Goal: Task Accomplishment & Management: Manage account settings

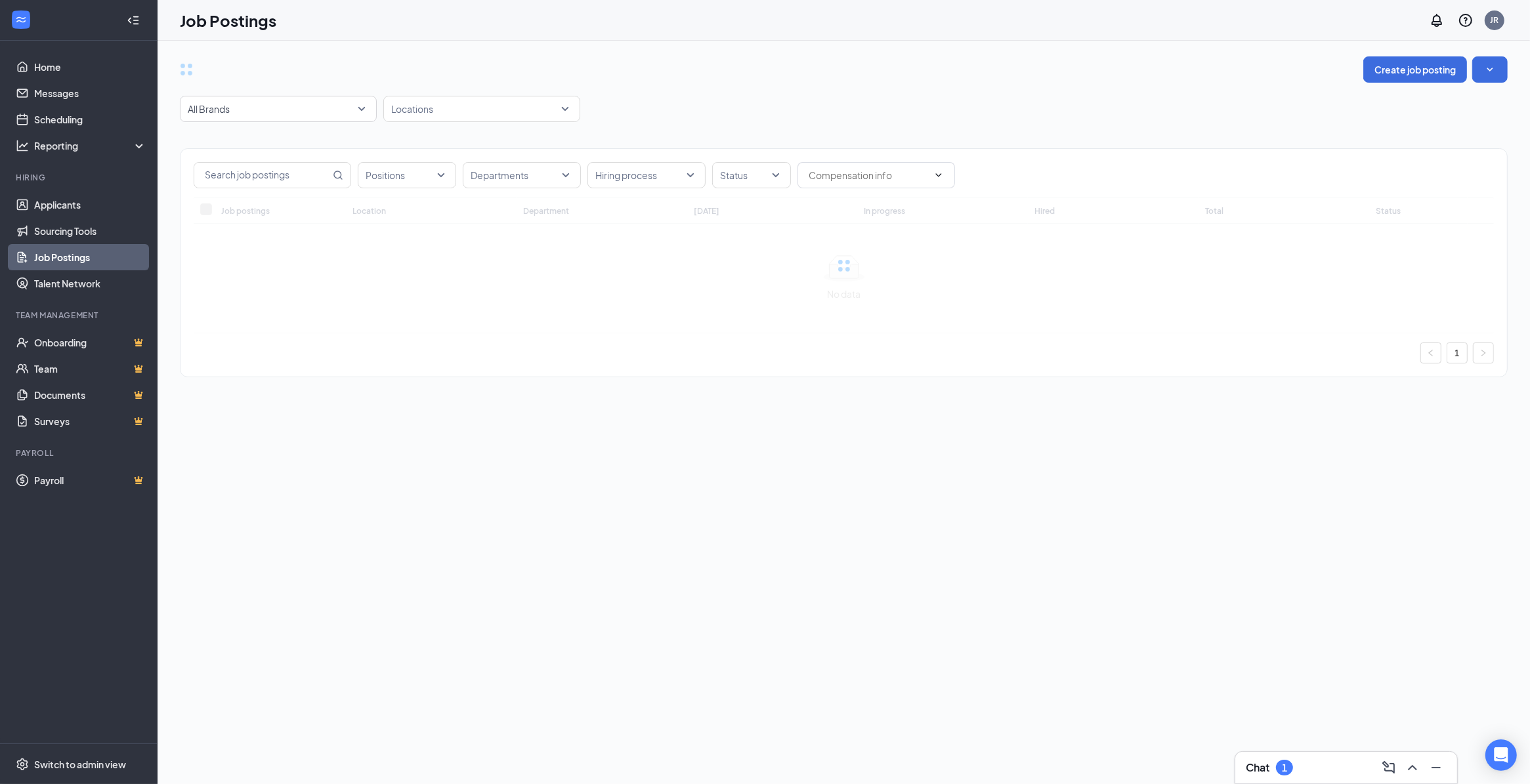
click at [1277, 765] on div "1" at bounding box center [1285, 768] width 17 height 16
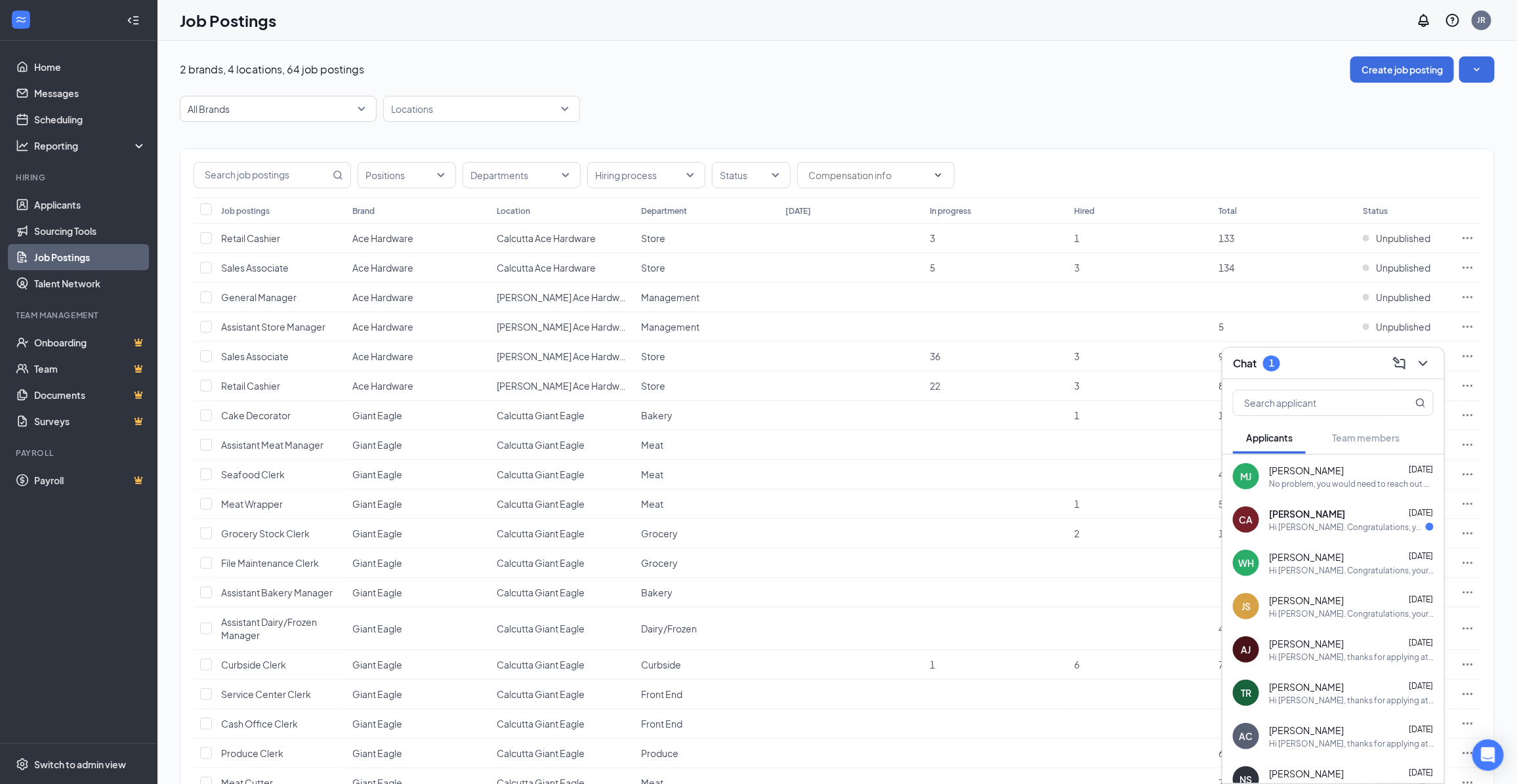
click at [1297, 526] on div "Hi Crisha Amey. Congratulations, your meeting with Giant Eagle for Prepared Foo…" at bounding box center [1347, 527] width 156 height 11
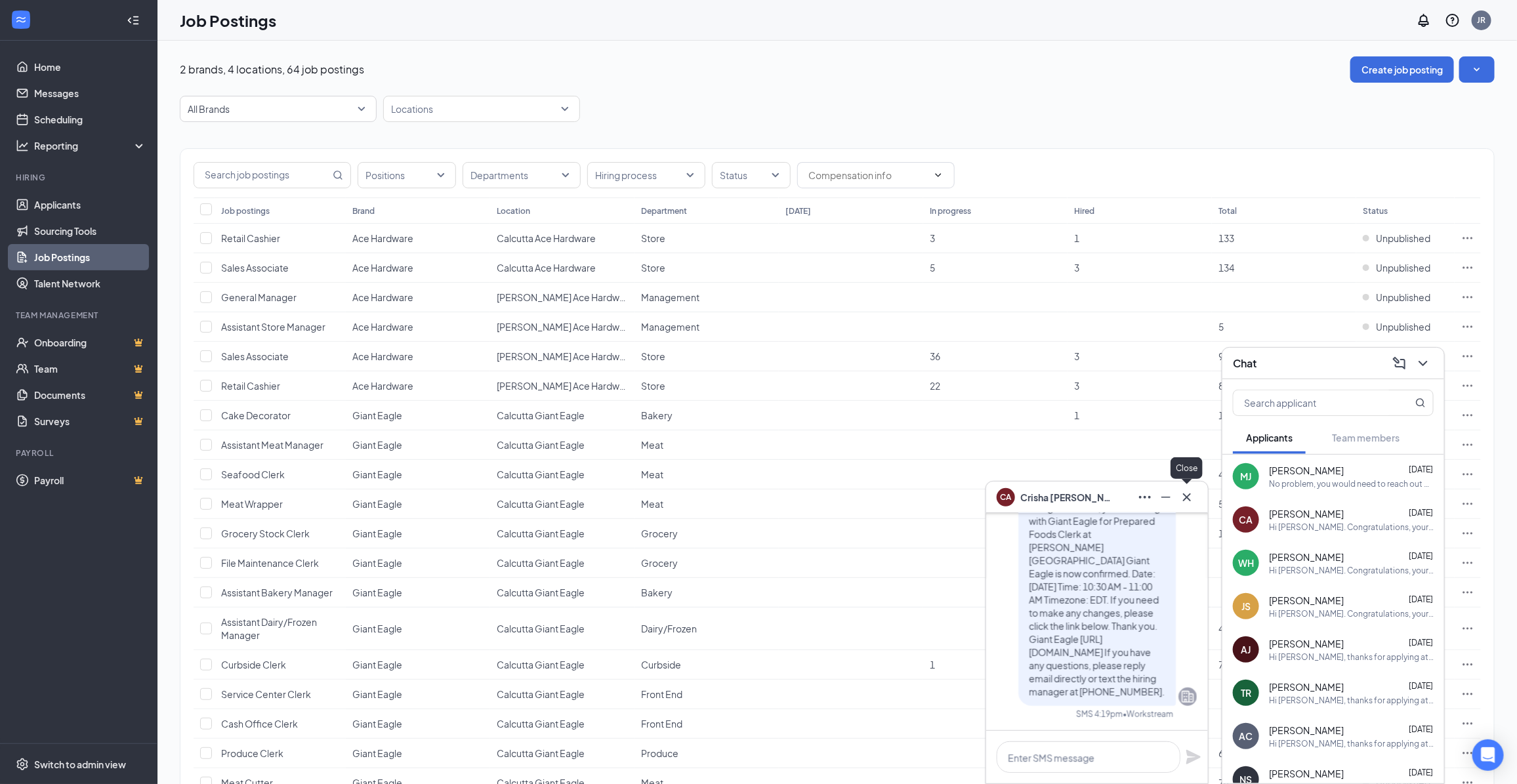
click at [1185, 493] on icon "Cross" at bounding box center [1187, 497] width 16 height 16
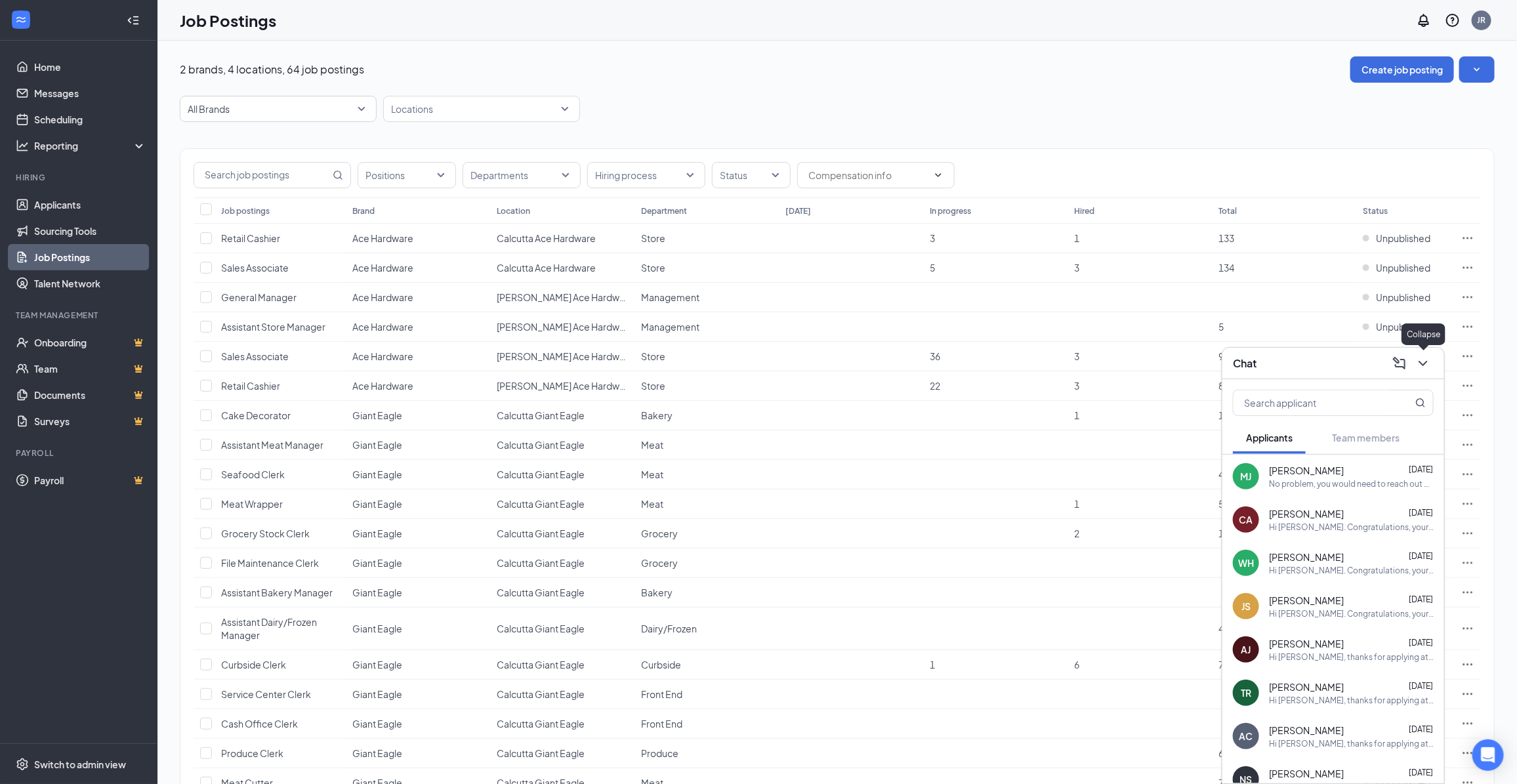
click at [1419, 359] on icon "ChevronDown" at bounding box center [1423, 363] width 16 height 16
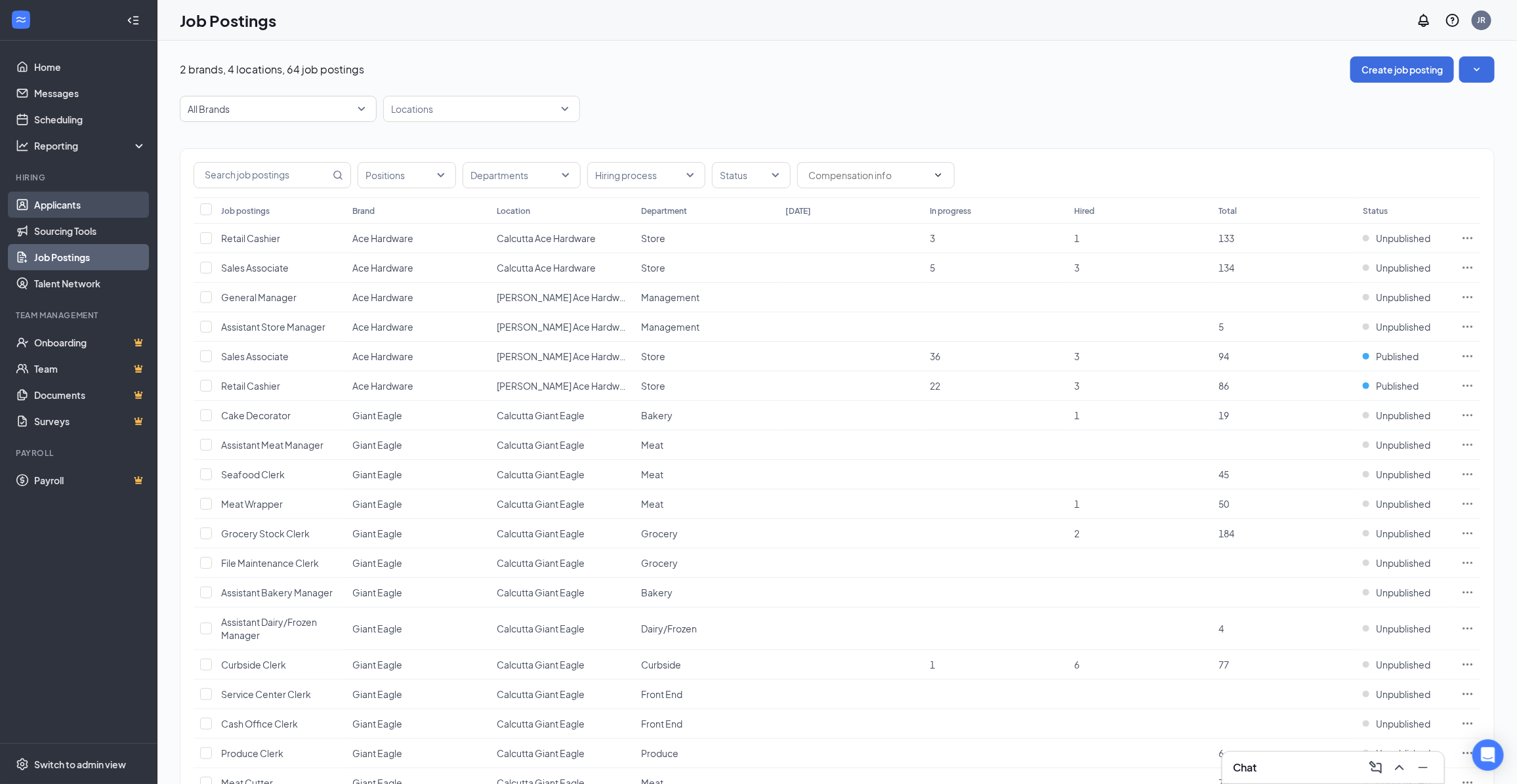
click at [67, 201] on link "Applicants" at bounding box center [90, 205] width 112 height 26
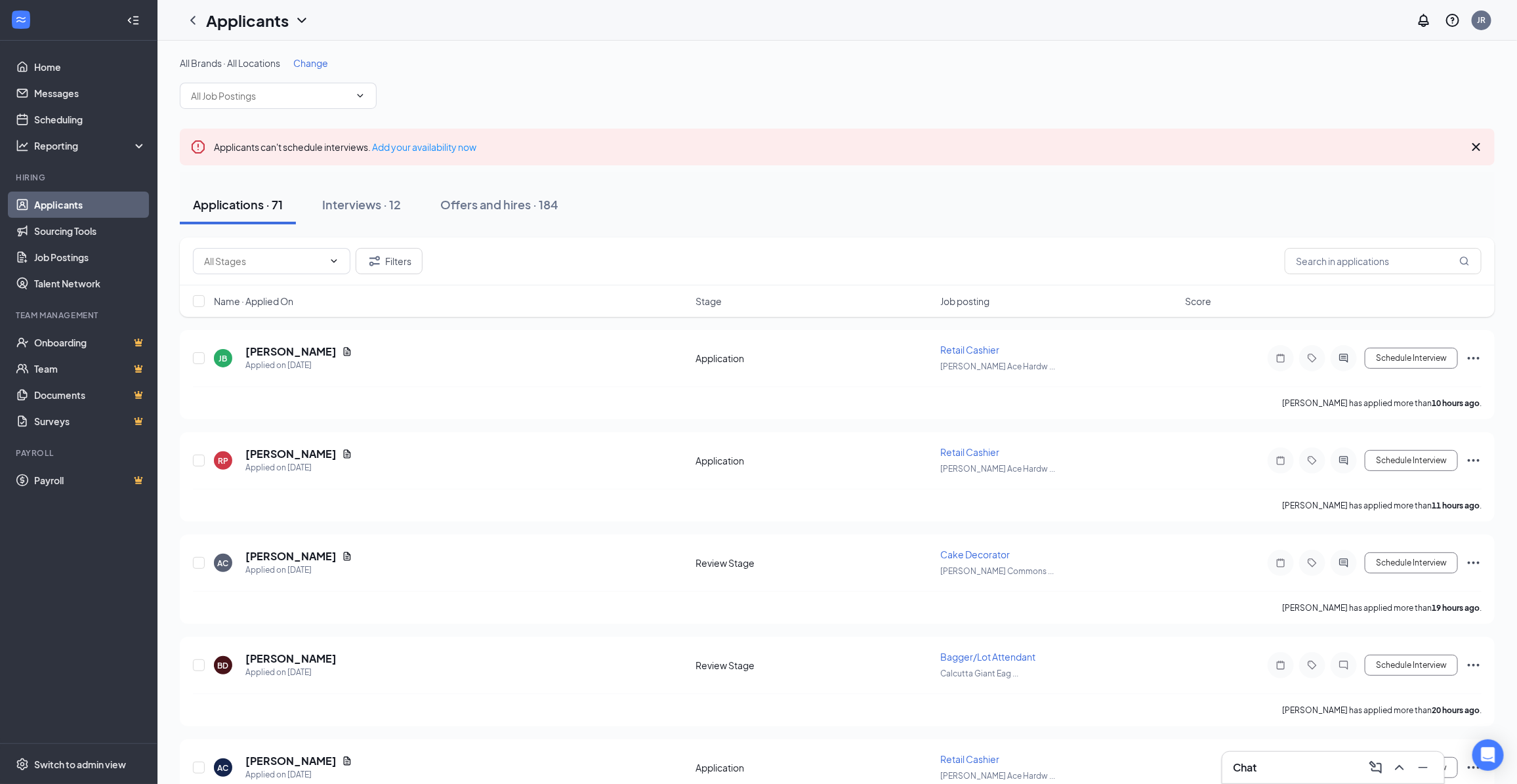
click at [309, 60] on span "Change" at bounding box center [310, 63] width 35 height 12
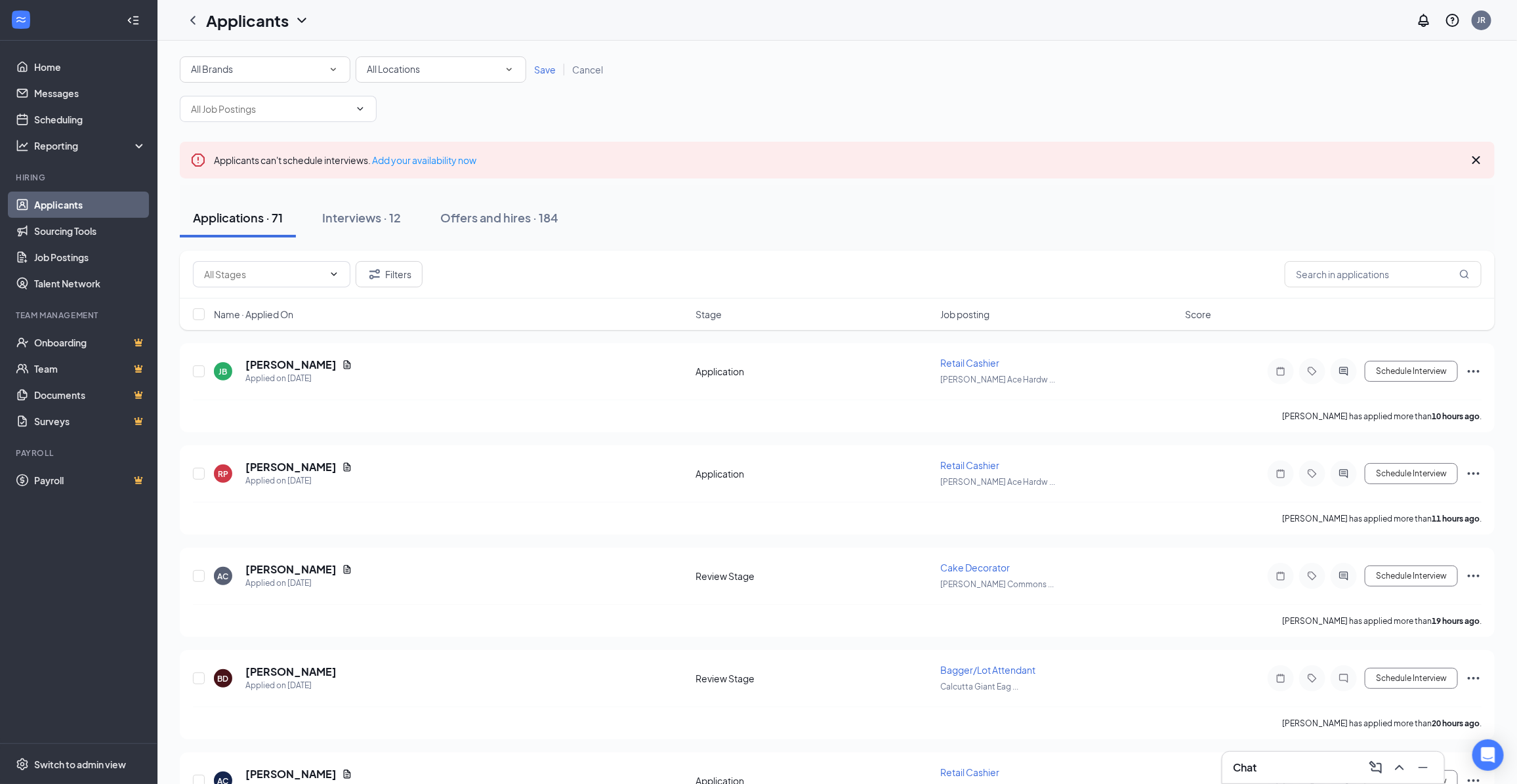
click at [445, 67] on div "All Locations" at bounding box center [441, 69] width 149 height 16
click at [450, 175] on span "Calcutta Giant Eagle" at bounding box center [410, 169] width 88 height 16
click at [537, 73] on span "Save" at bounding box center [545, 70] width 22 height 12
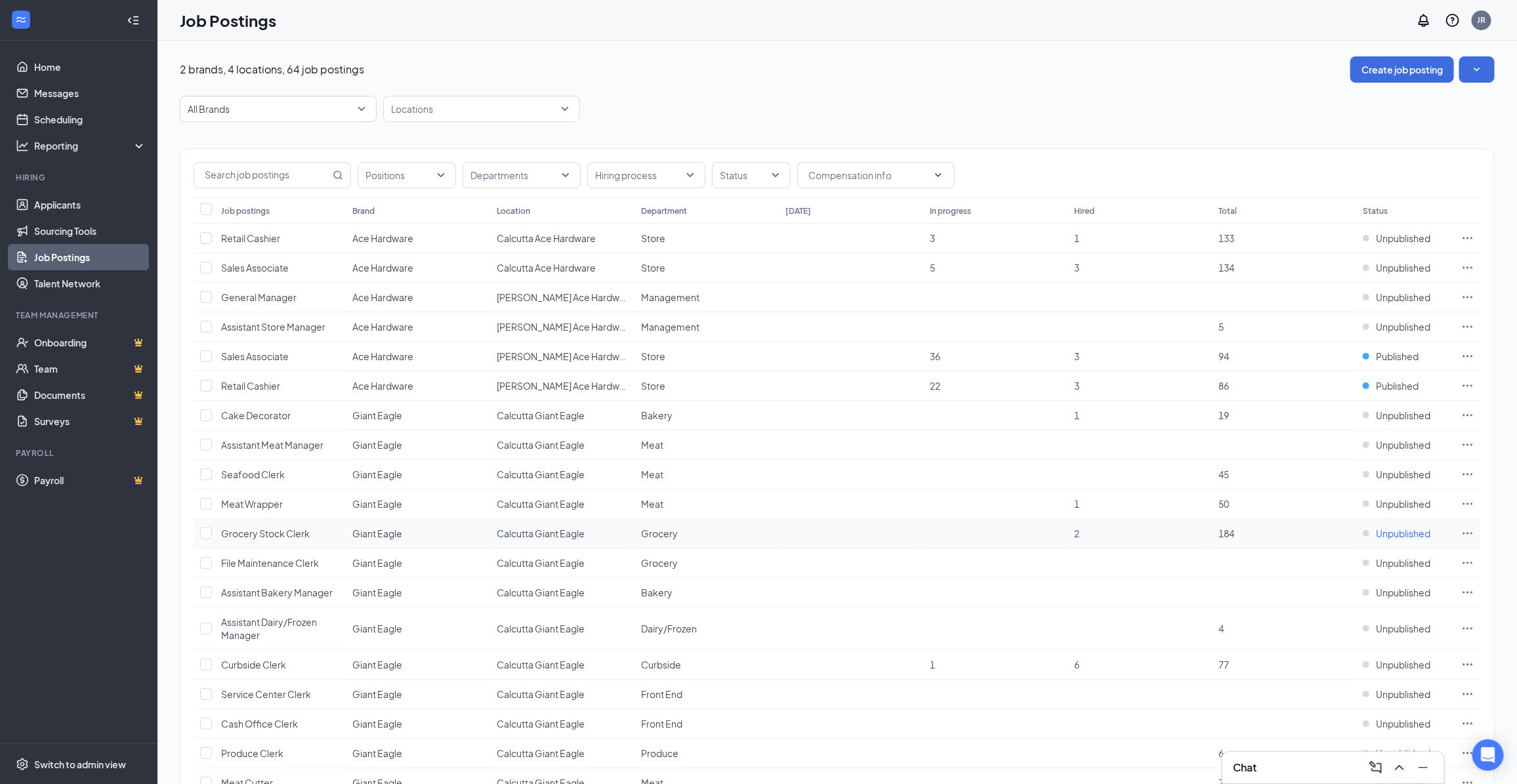
click at [1402, 538] on span "Unpublished" at bounding box center [1403, 533] width 54 height 13
click at [1320, 575] on p "Your position is publicly available on your career page and job boards." at bounding box center [1349, 583] width 175 height 22
click at [69, 210] on link "Applicants" at bounding box center [90, 205] width 112 height 26
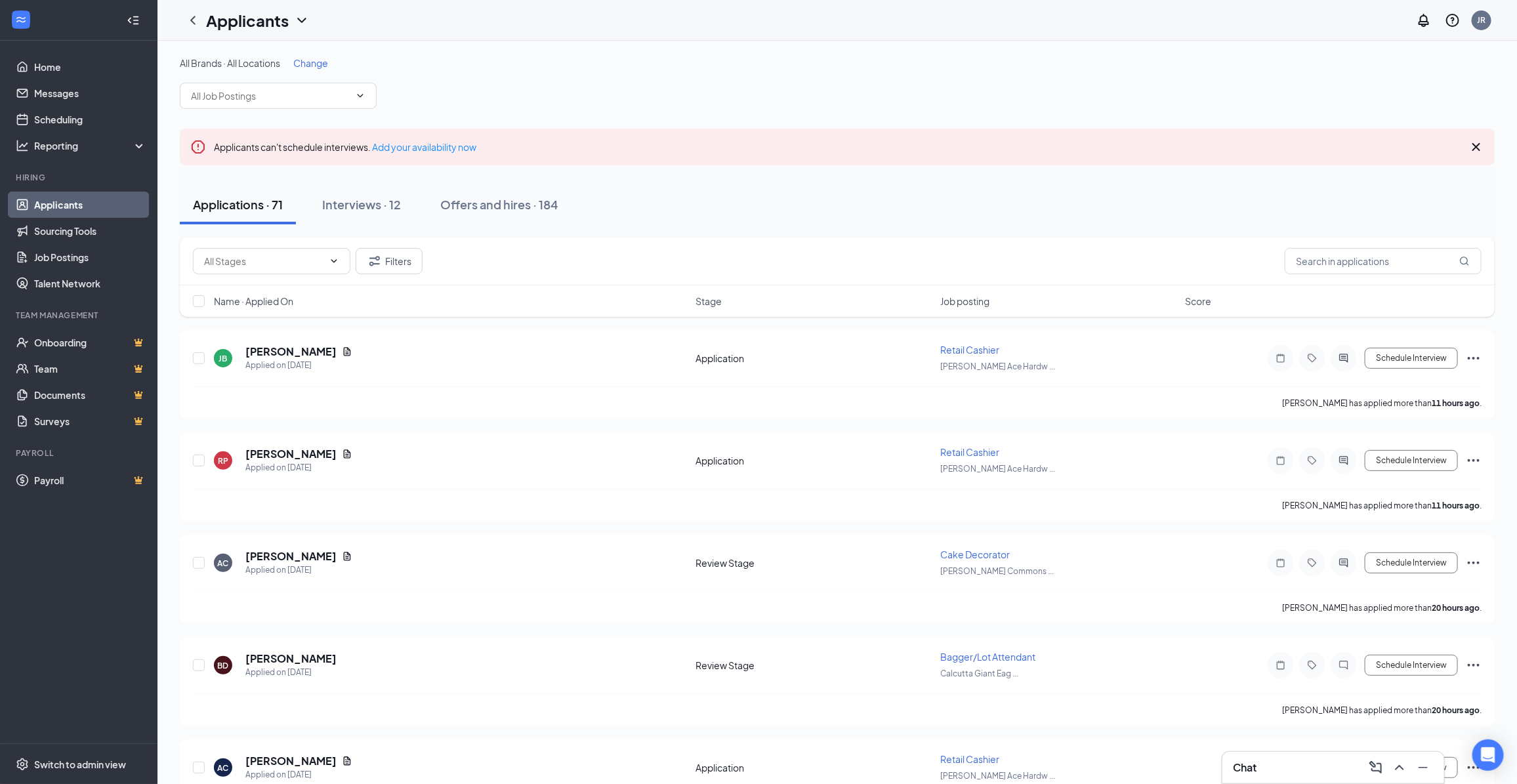
click at [314, 66] on span "Change" at bounding box center [310, 63] width 35 height 12
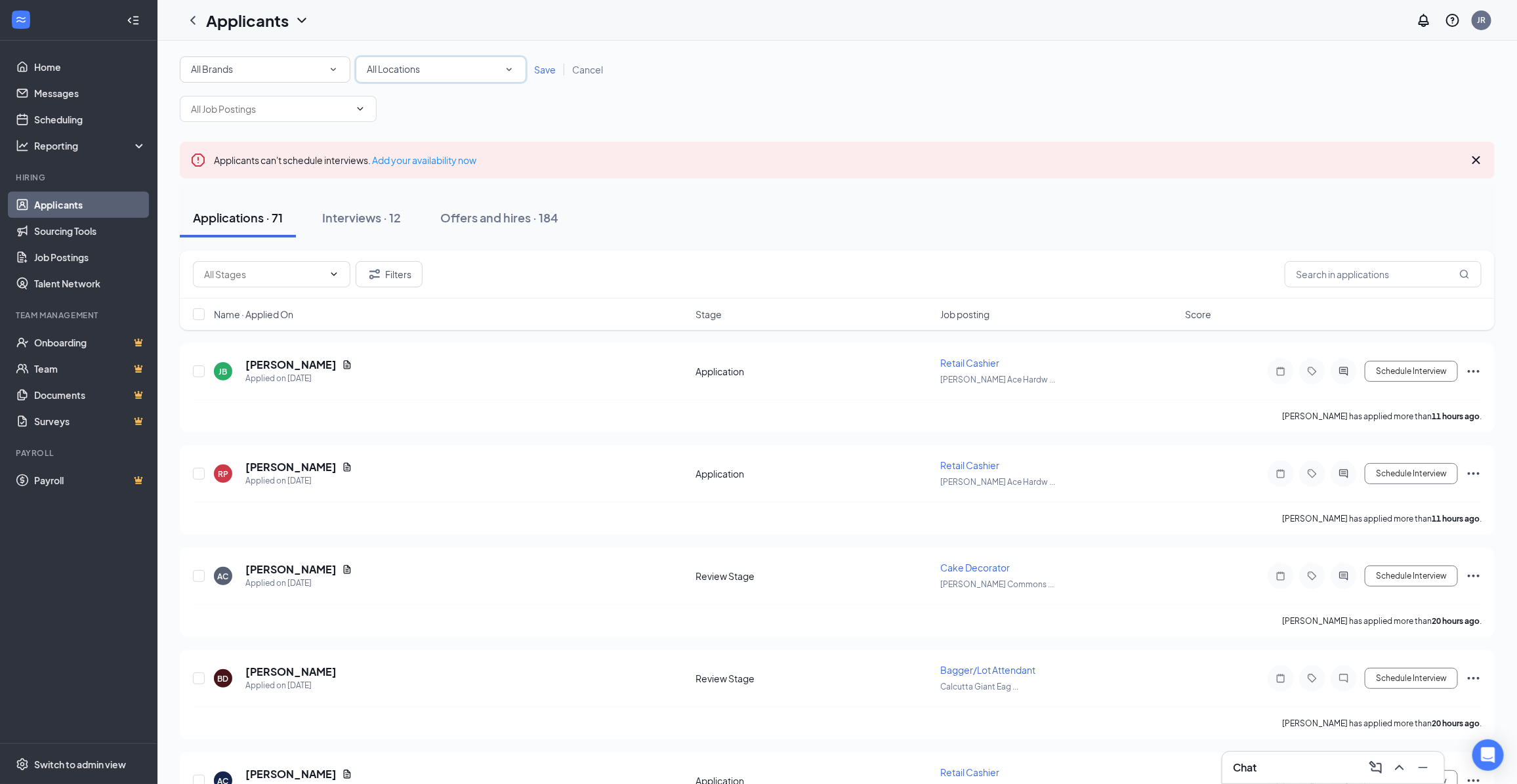
click at [415, 66] on span "All Locations" at bounding box center [392, 69] width 53 height 12
click at [417, 170] on span "Calcutta Giant Eagle" at bounding box center [410, 169] width 88 height 12
click at [546, 69] on span "Save" at bounding box center [545, 70] width 22 height 12
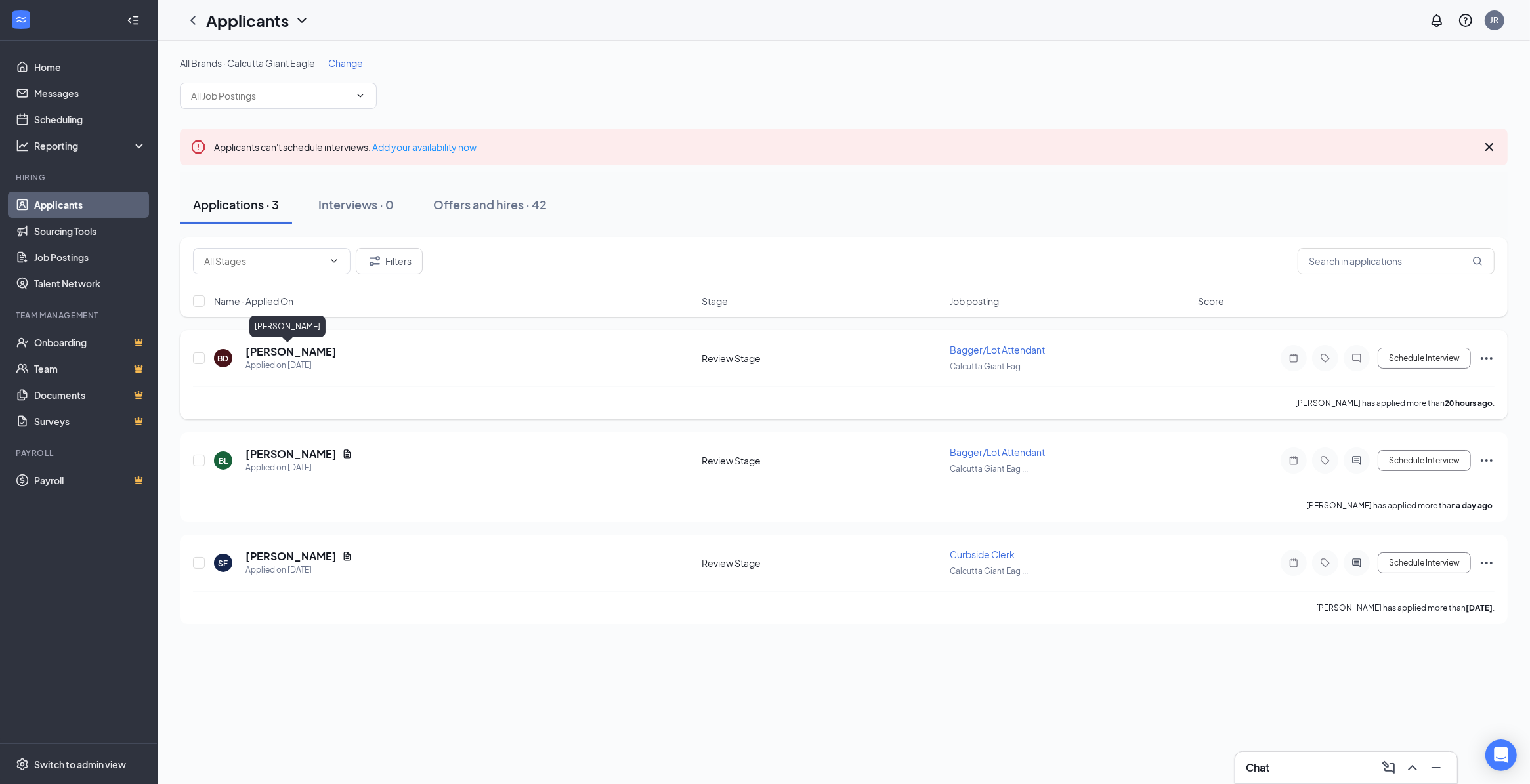
click at [271, 351] on h5 "[PERSON_NAME]" at bounding box center [291, 352] width 92 height 15
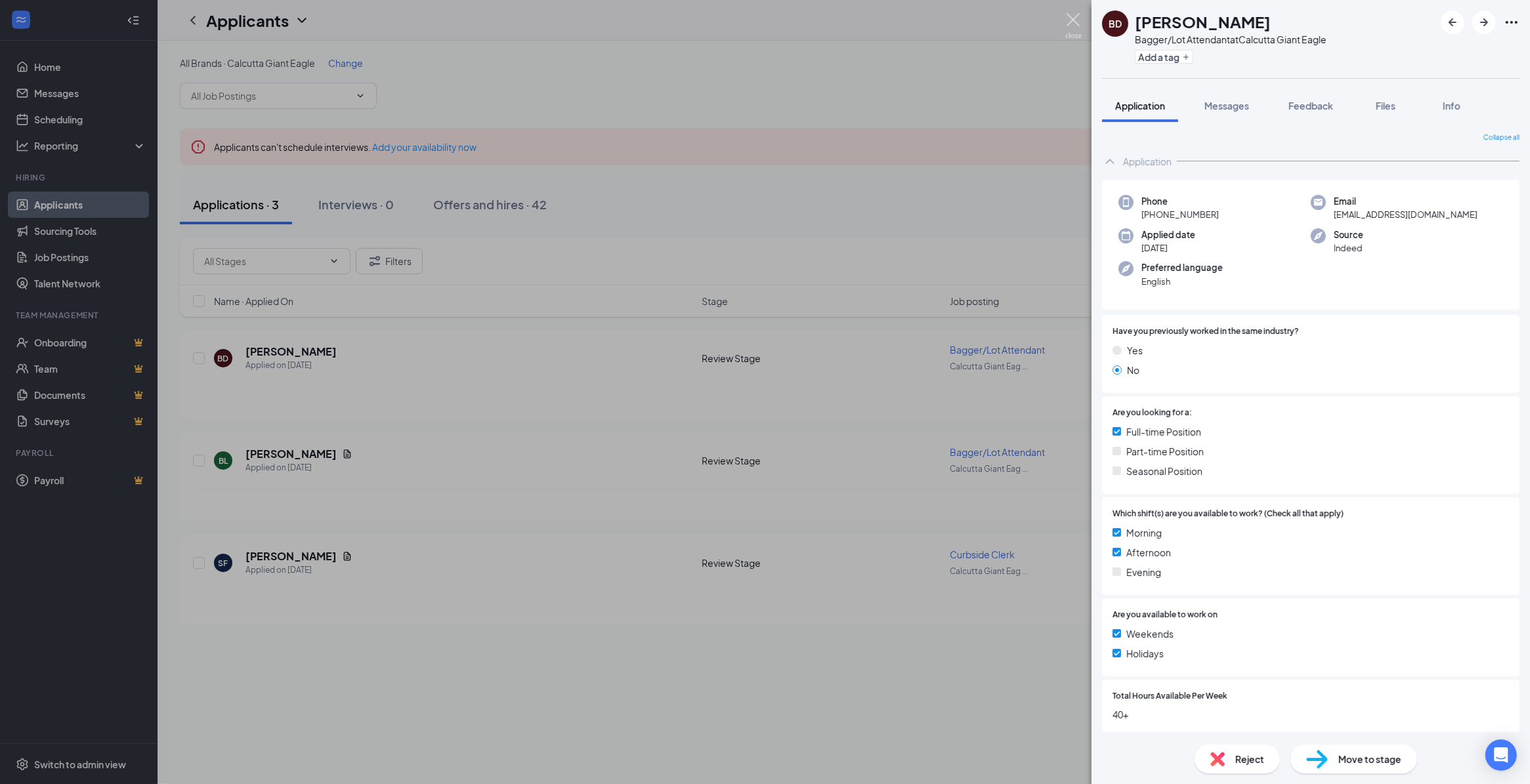
click at [1074, 21] on img at bounding box center [1073, 26] width 16 height 26
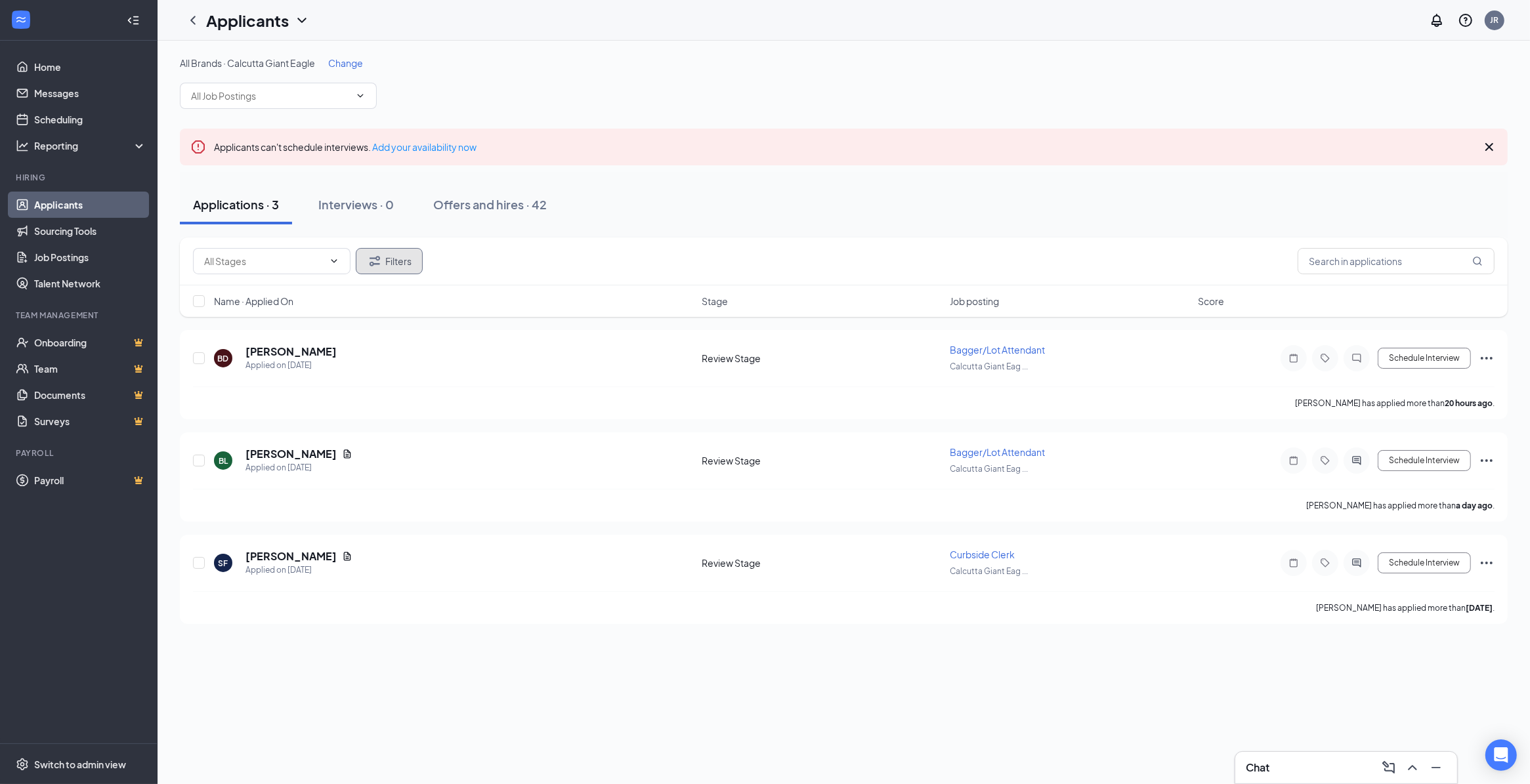
click at [386, 261] on button "Filters" at bounding box center [388, 261] width 67 height 26
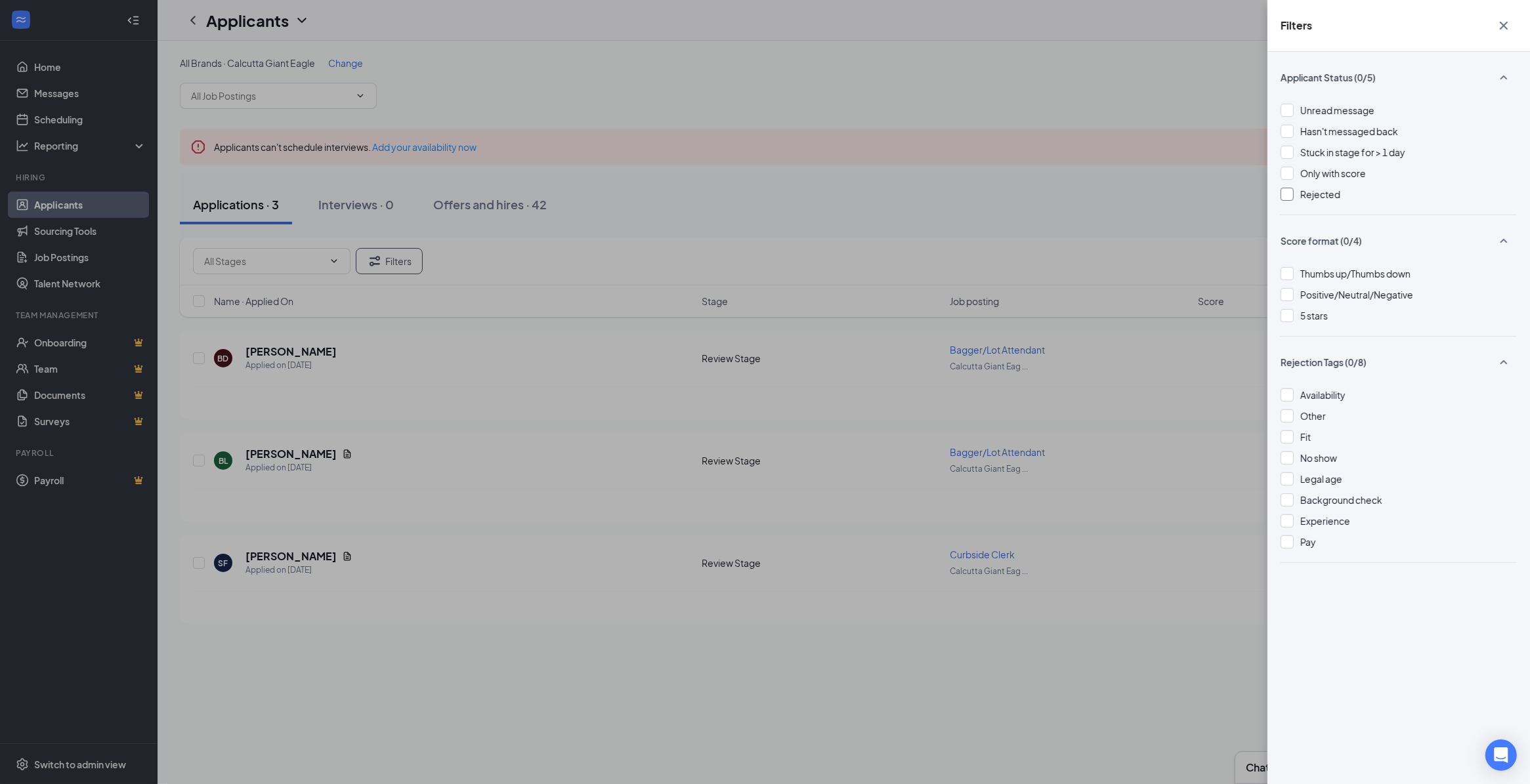
click at [1288, 197] on div at bounding box center [1286, 194] width 13 height 13
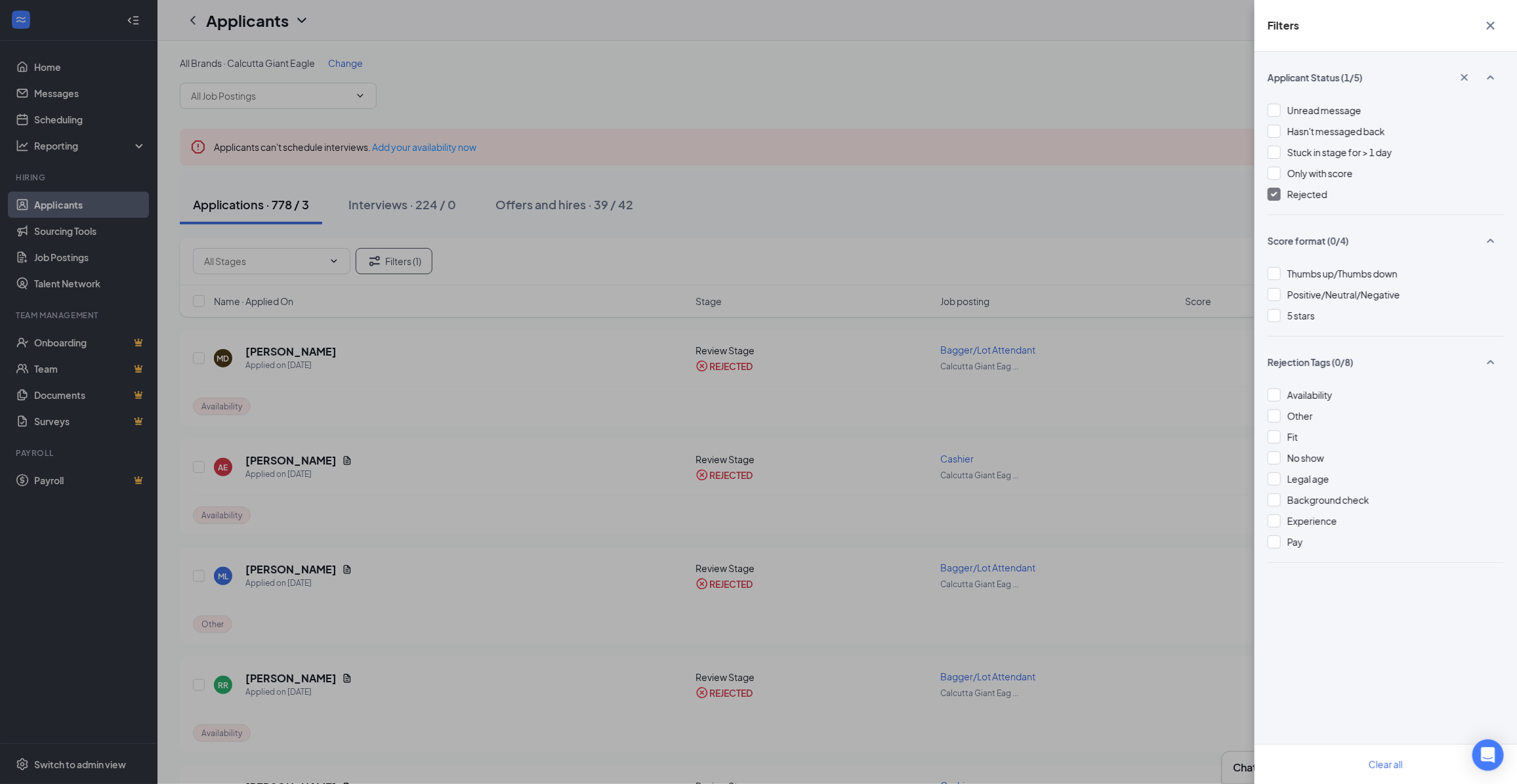
click at [1493, 25] on icon "Cross" at bounding box center [1491, 25] width 16 height 16
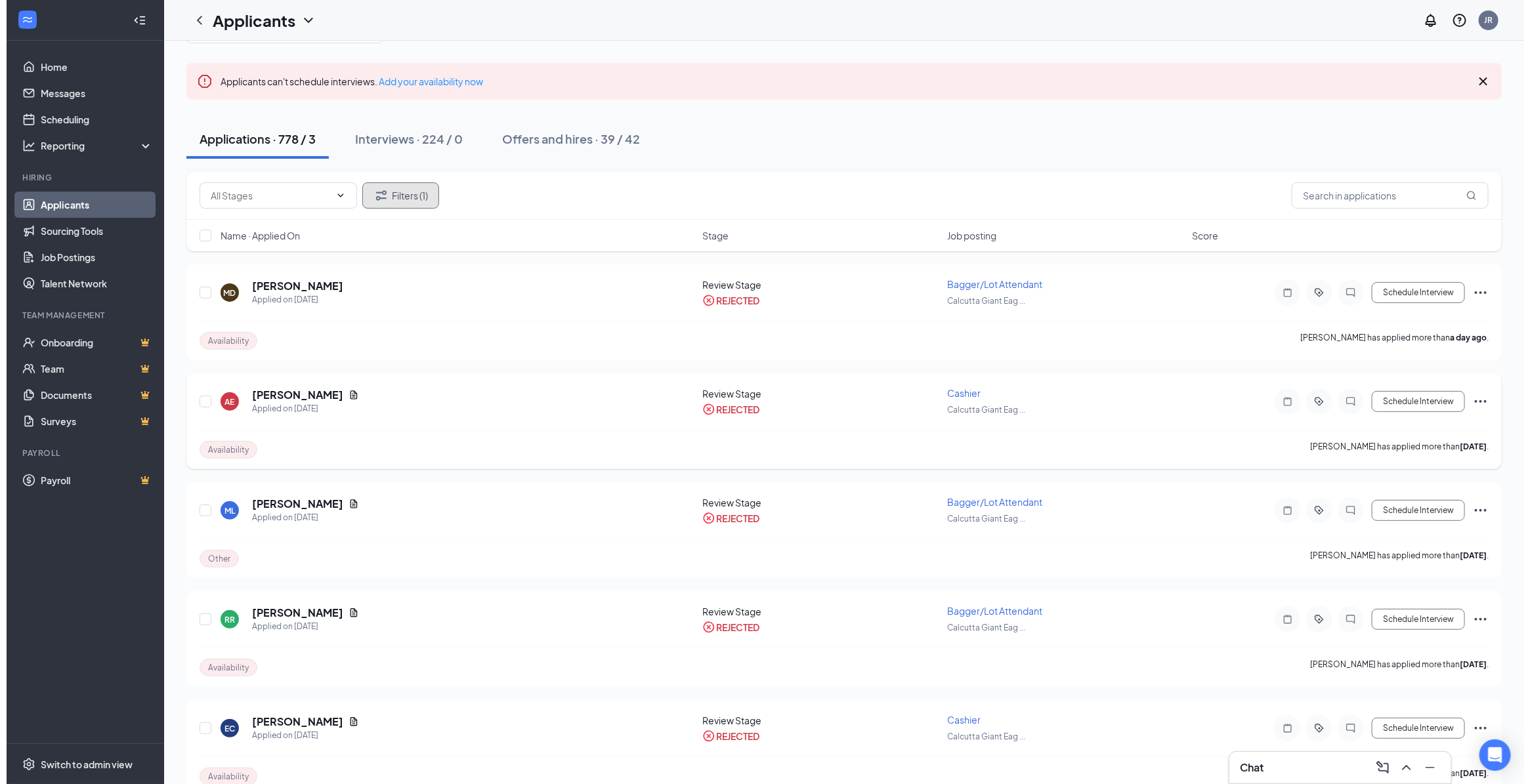
scroll to position [164, 0]
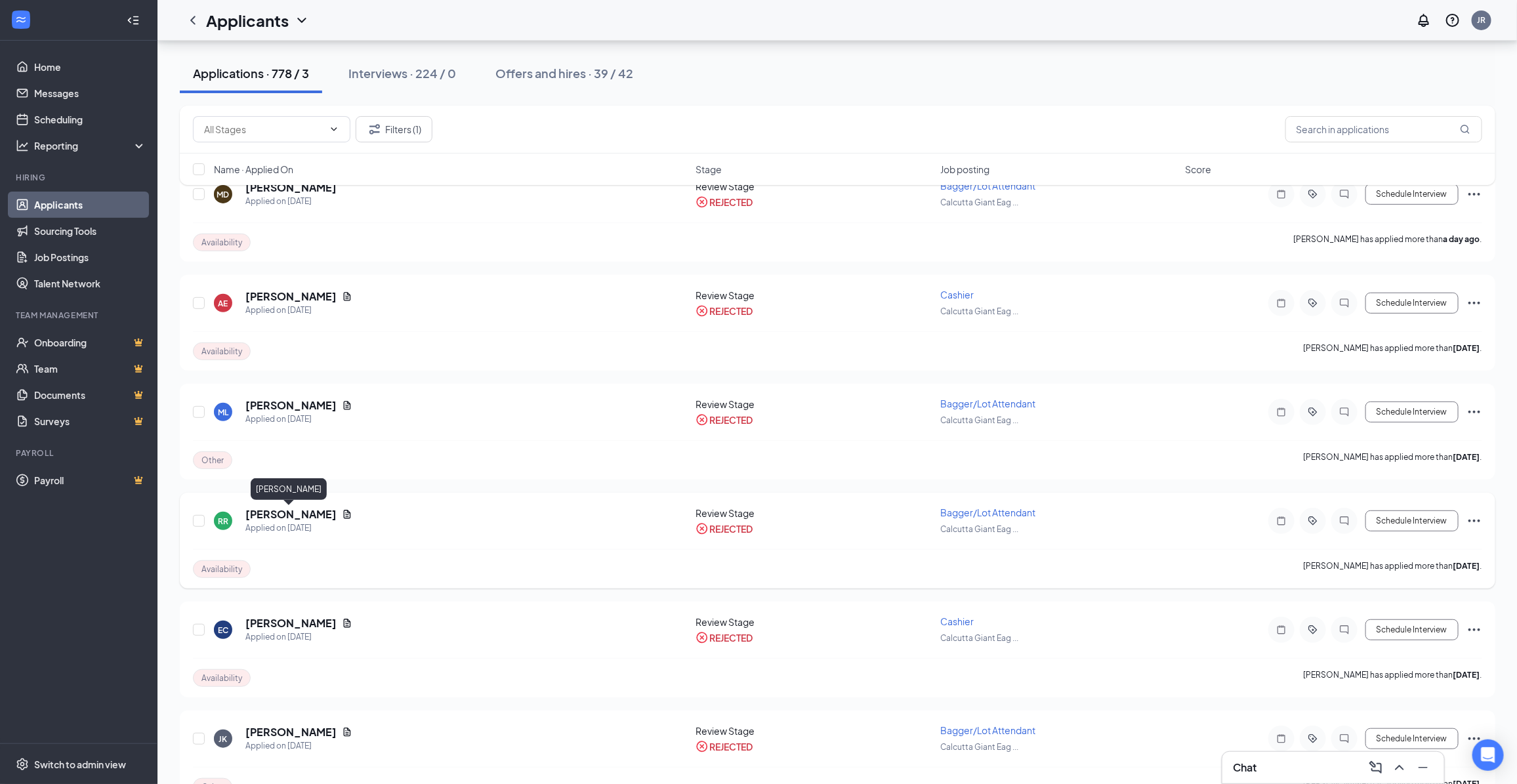
drag, startPoint x: 301, startPoint y: 515, endPoint x: 313, endPoint y: 513, distance: 12.2
click at [302, 515] on h5 "[PERSON_NAME]" at bounding box center [291, 514] width 92 height 15
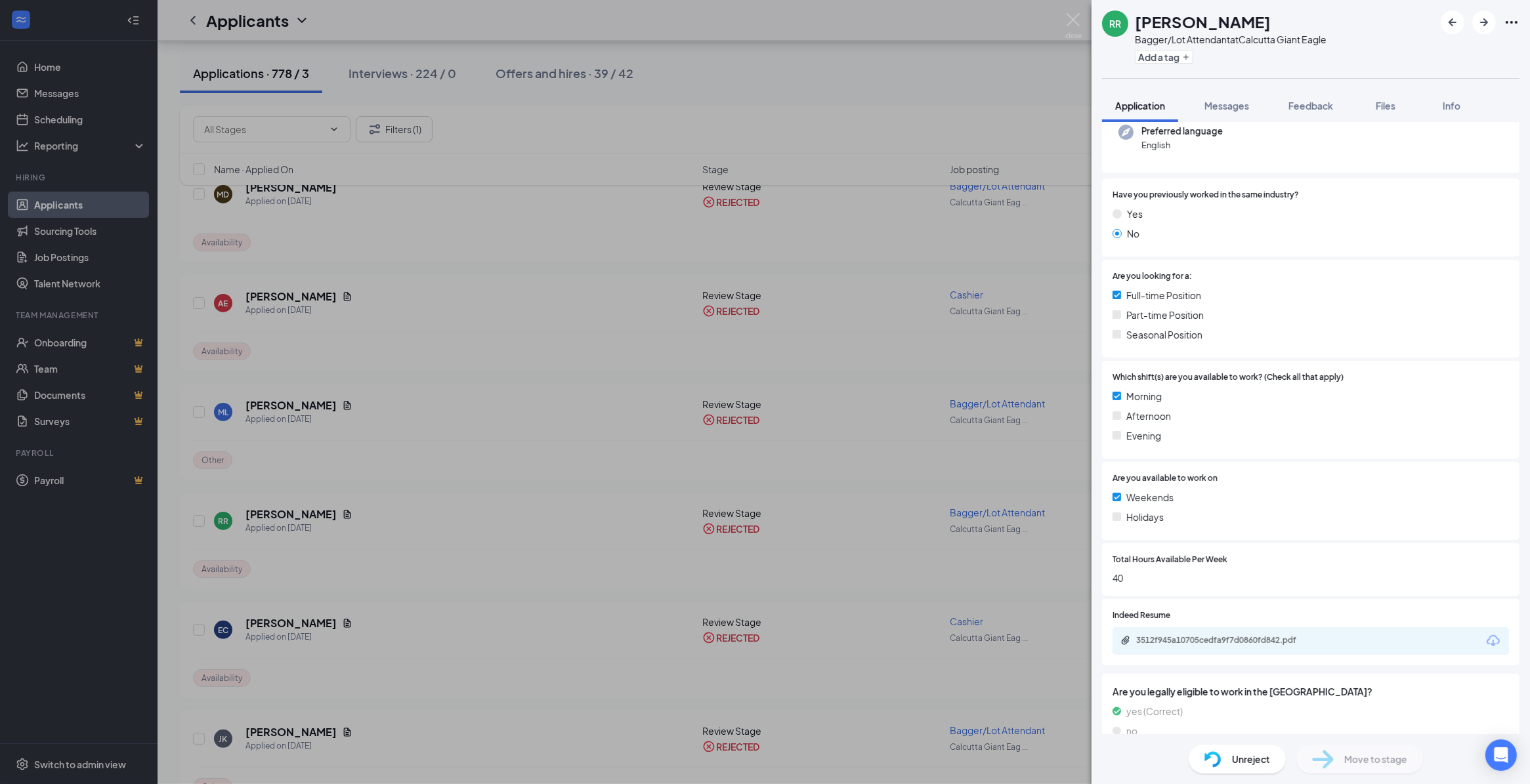
scroll to position [159, 0]
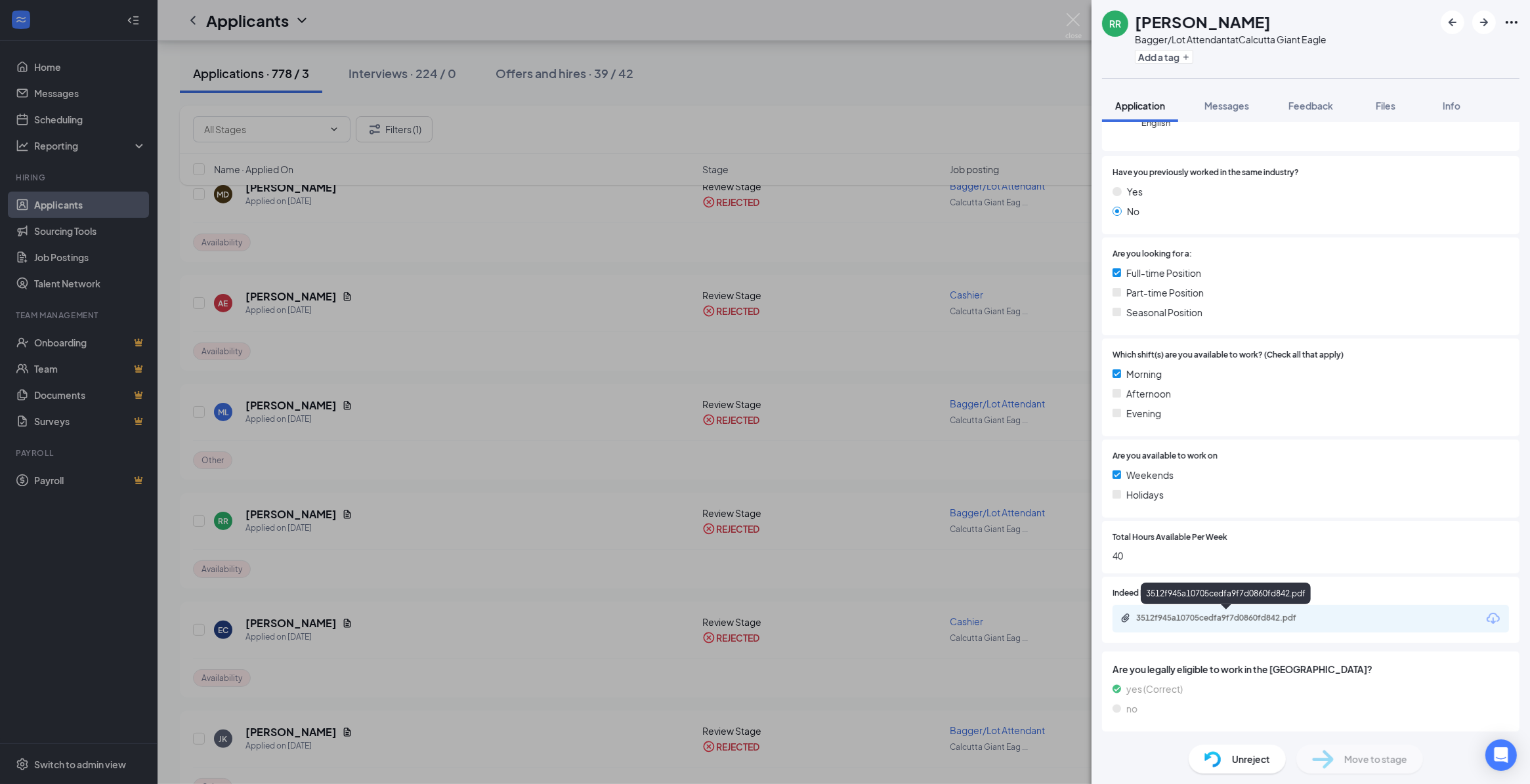
click at [1233, 621] on div "3512f945a10705cedfa9f7d0860fd842.pdf" at bounding box center [1227, 618] width 184 height 10
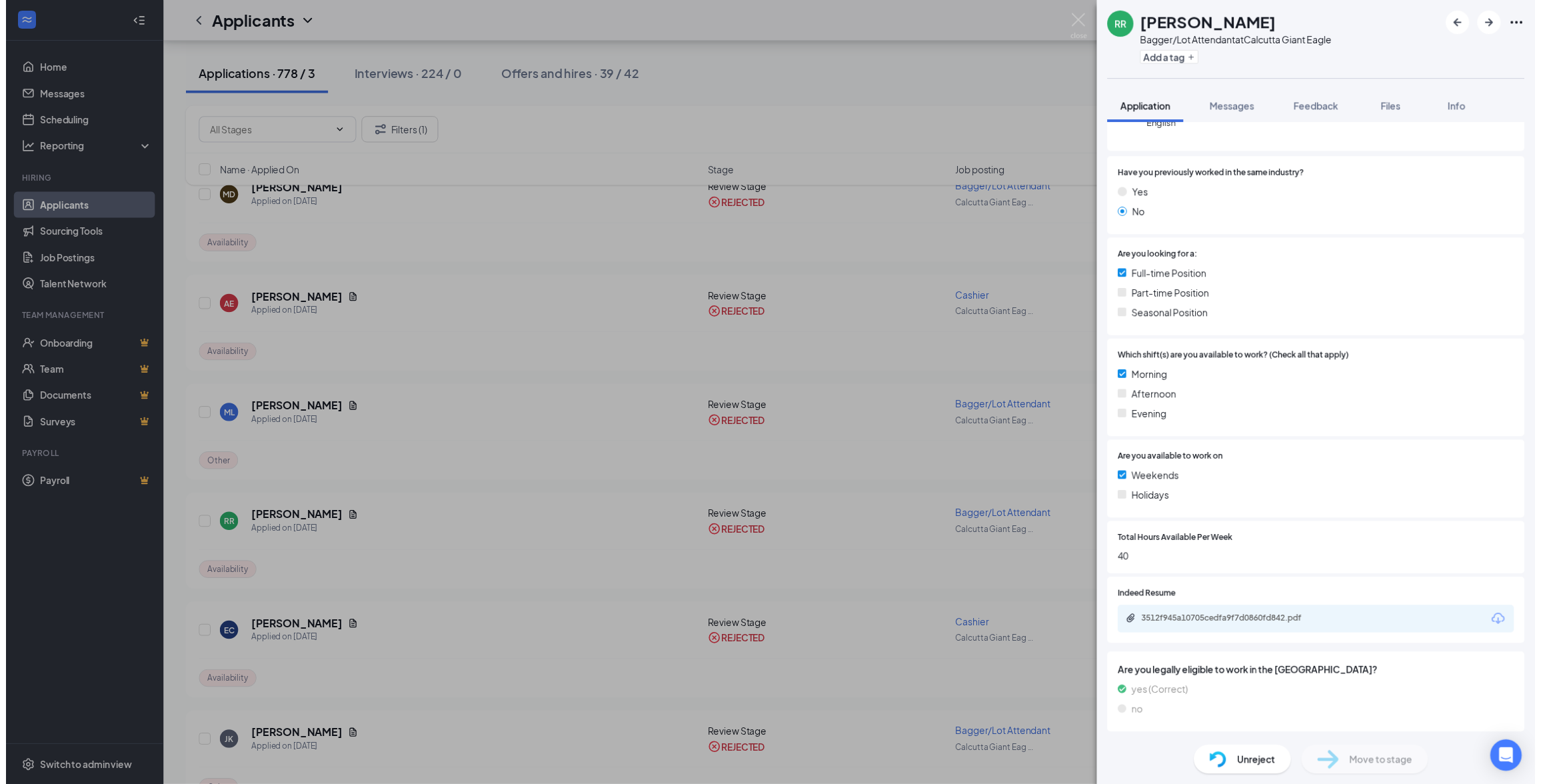
scroll to position [156, 0]
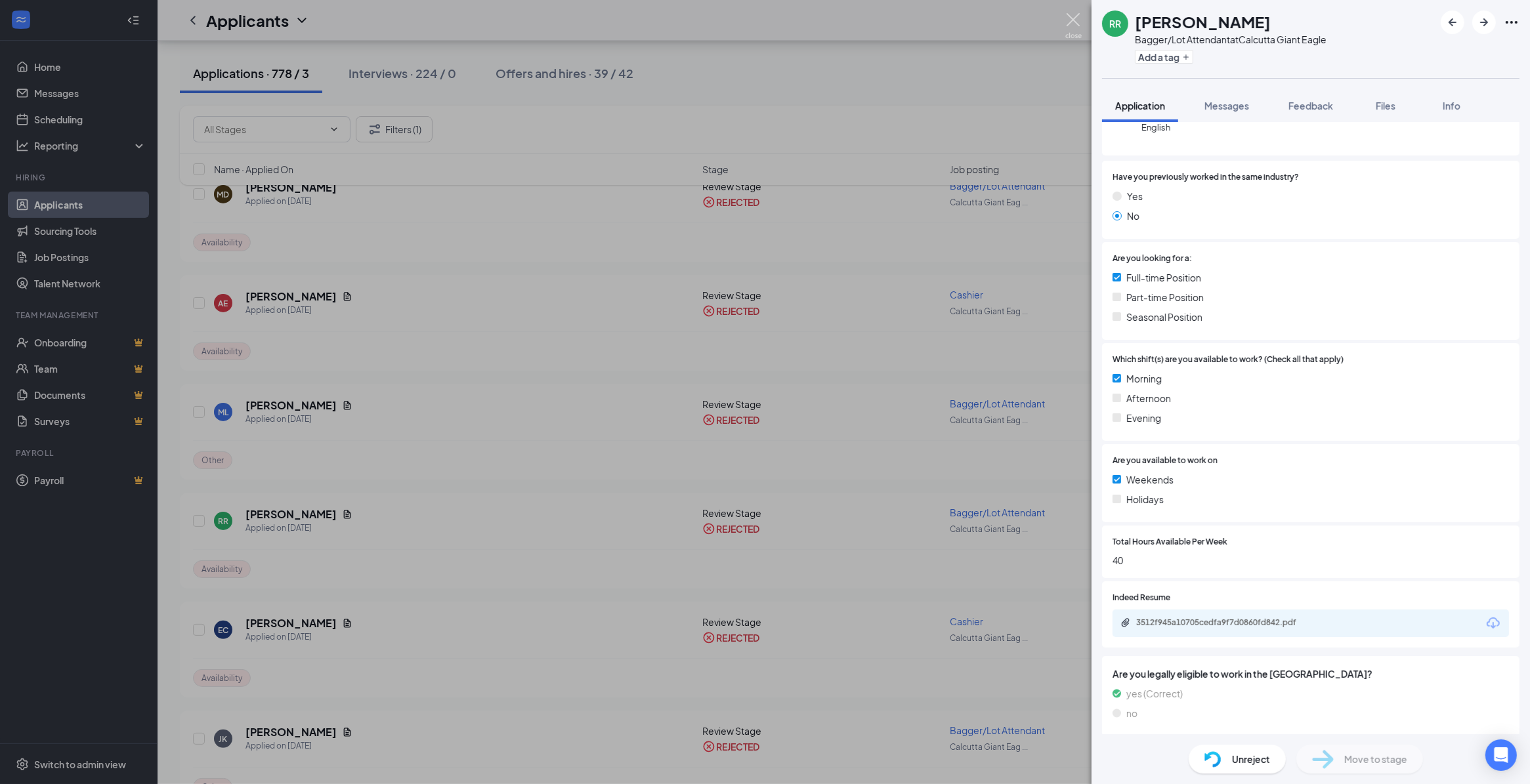
click at [1072, 16] on img at bounding box center [1073, 26] width 16 height 26
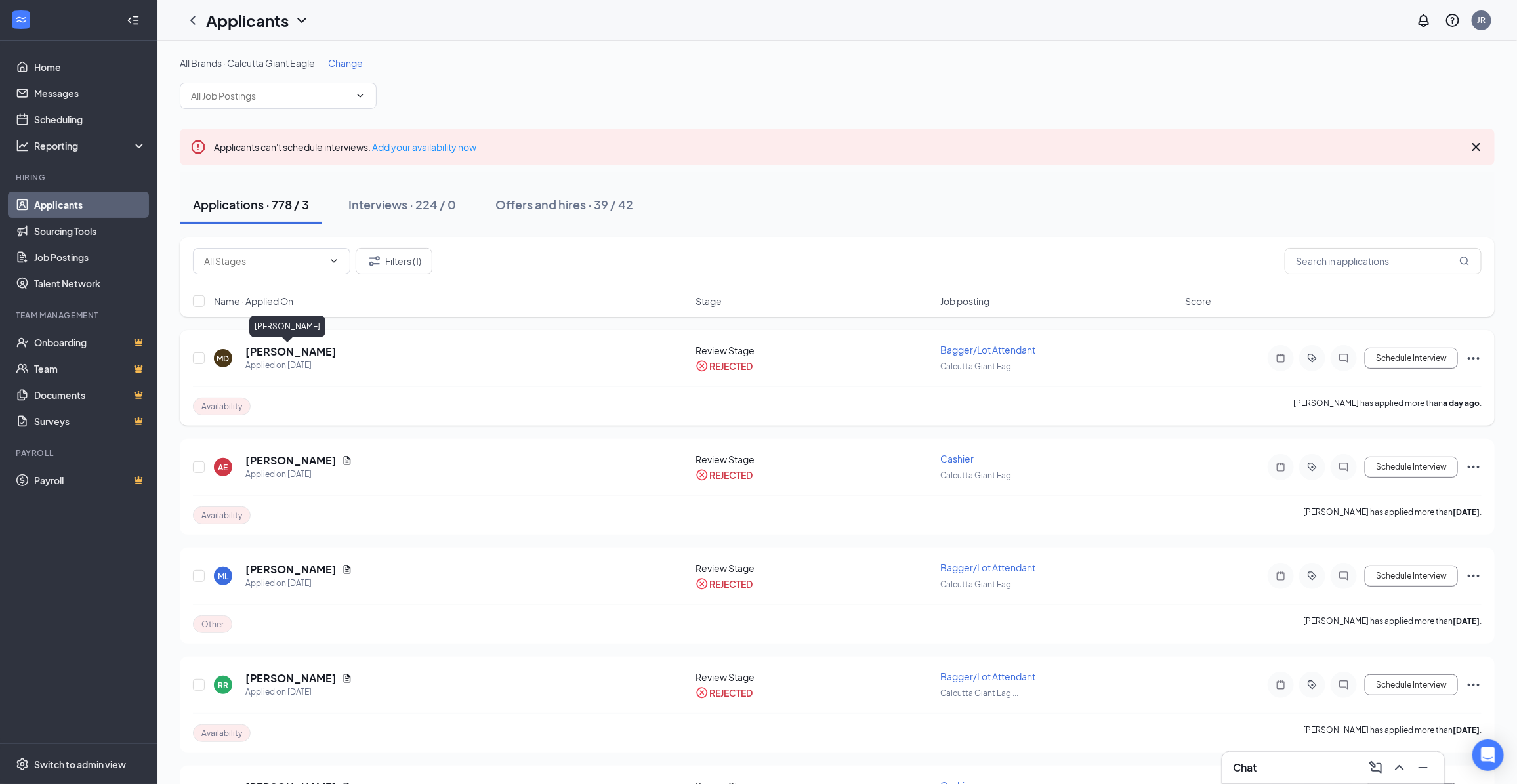
click at [292, 346] on h5 "[PERSON_NAME]" at bounding box center [291, 352] width 92 height 15
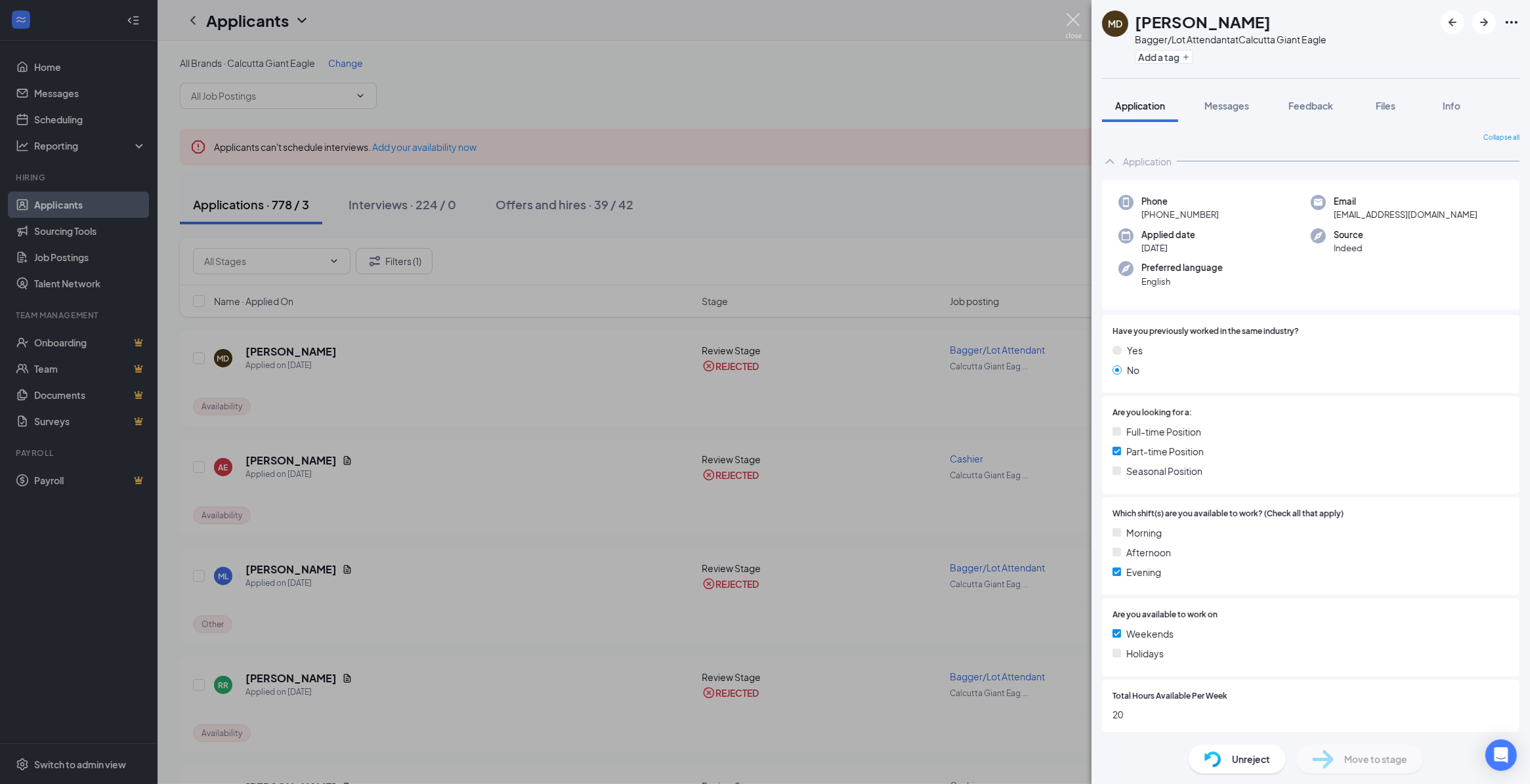
click at [1070, 14] on img at bounding box center [1073, 26] width 16 height 26
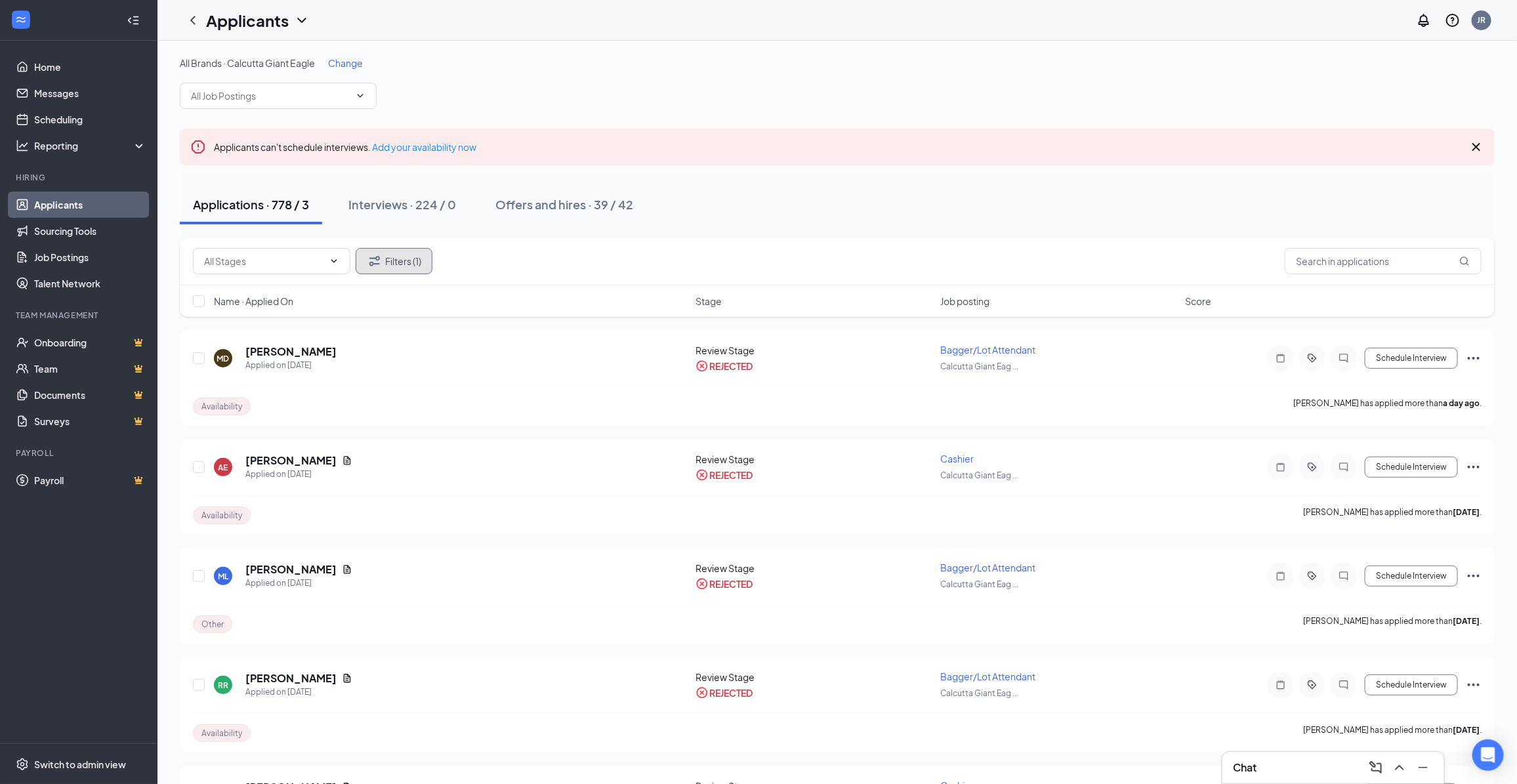
click at [398, 263] on button "Filters (1)" at bounding box center [393, 261] width 77 height 26
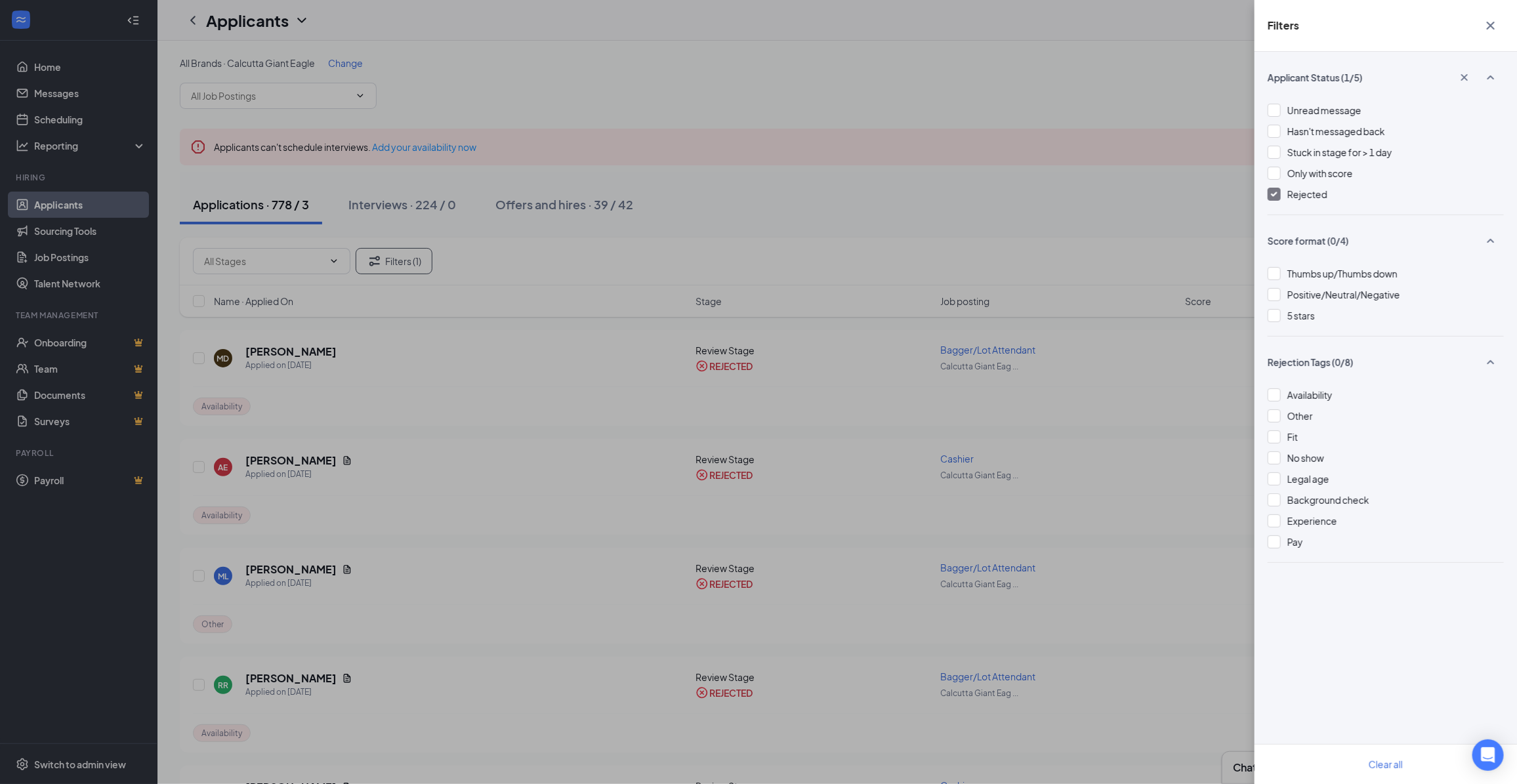
click at [1274, 194] on img at bounding box center [1274, 194] width 7 height 5
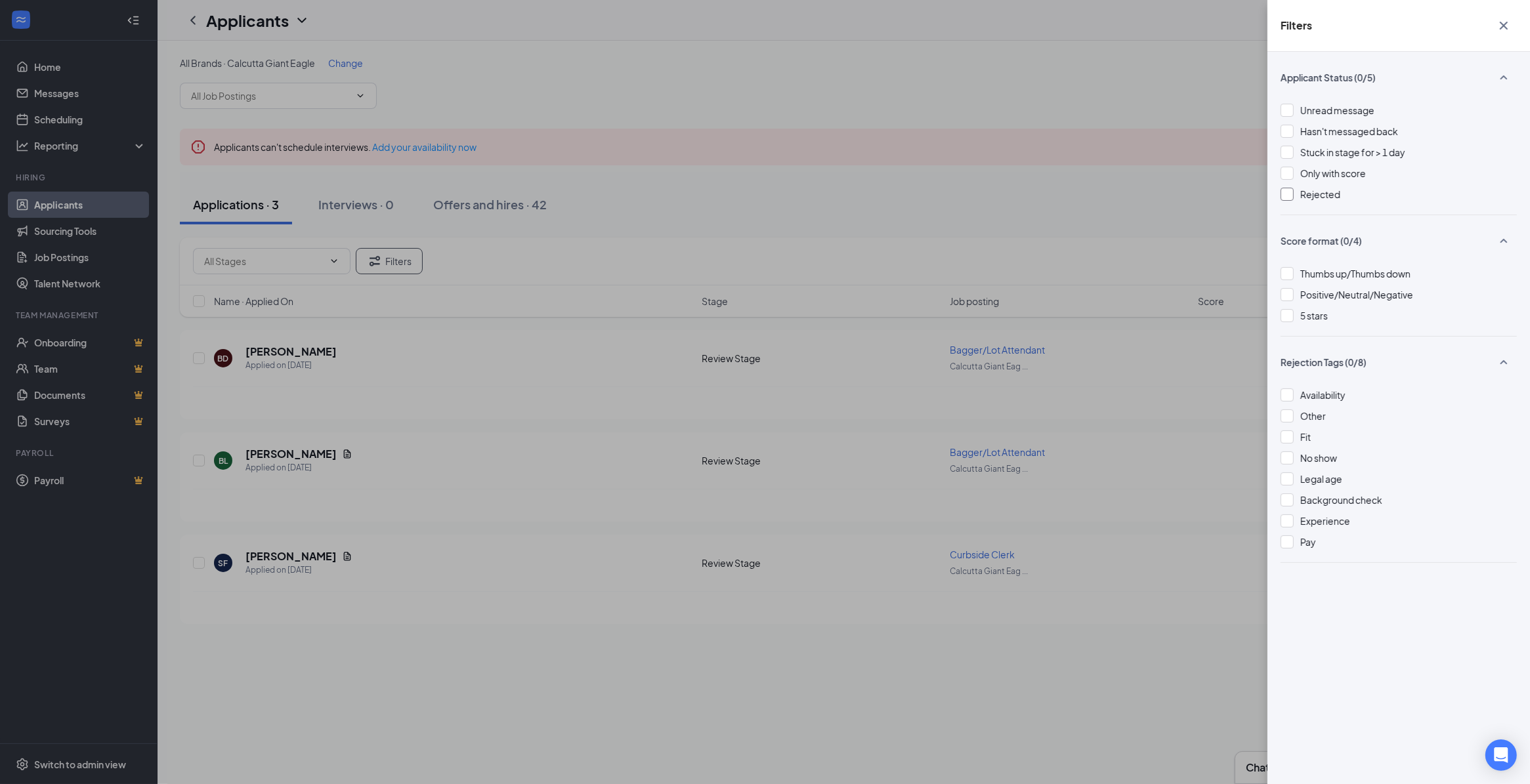
click at [539, 388] on div "Filters Applicant Status (0/5) Unread message Hasn't messaged back Stuck in sta…" at bounding box center [765, 392] width 1530 height 784
